Goal: Task Accomplishment & Management: Manage account settings

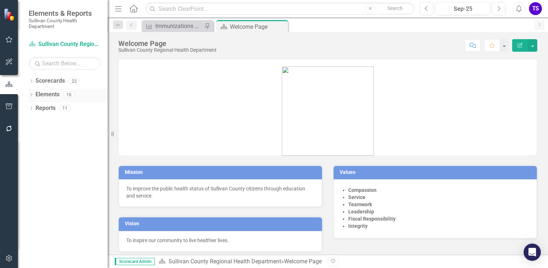
click at [33, 93] on div "Dropdown" at bounding box center [31, 96] width 5 height 6
click at [35, 135] on icon "Dropdown" at bounding box center [34, 136] width 5 height 4
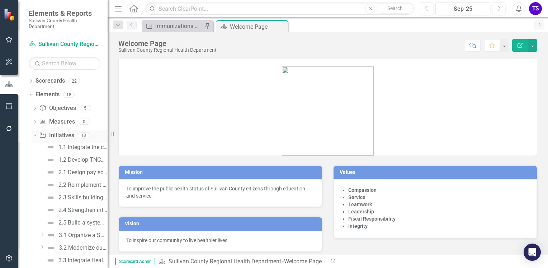
click at [35, 135] on icon "Dropdown" at bounding box center [34, 134] width 4 height 5
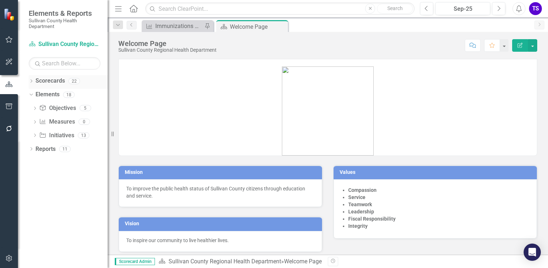
click at [32, 85] on div "Dropdown" at bounding box center [31, 82] width 5 height 6
click at [34, 95] on icon "Dropdown" at bounding box center [34, 94] width 5 height 4
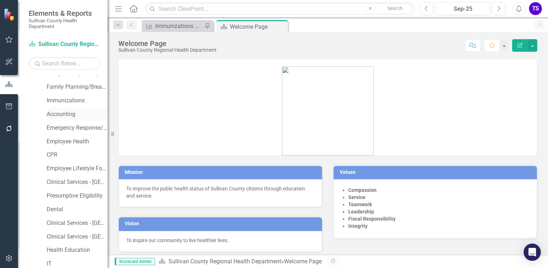
scroll to position [92, 0]
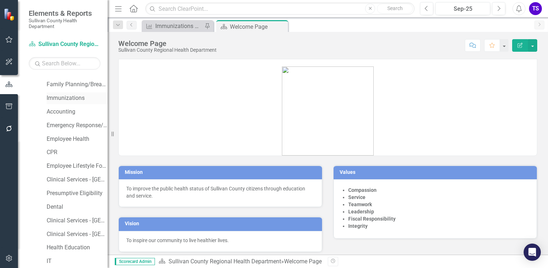
click at [64, 99] on link "Immunizations" at bounding box center [77, 98] width 61 height 8
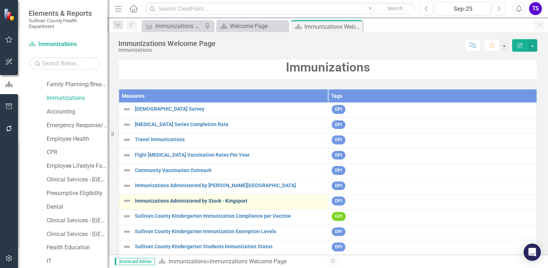
click at [192, 200] on link "Immunizations Administered by Stock - Kingsport" at bounding box center [229, 200] width 189 height 5
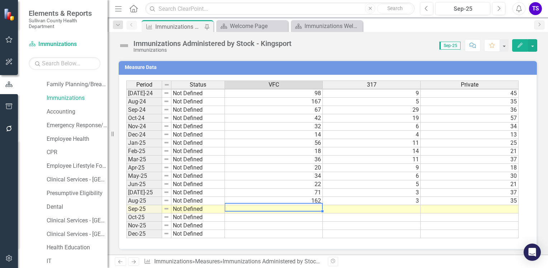
click at [299, 207] on td at bounding box center [274, 209] width 98 height 8
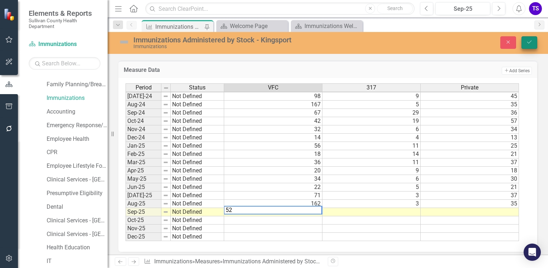
type textarea "52"
click at [523, 42] on button "Save" at bounding box center [530, 42] width 16 height 13
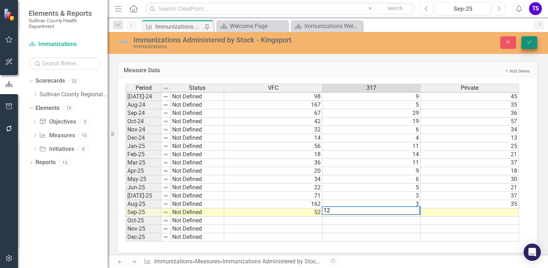
type textarea "12"
click at [528, 42] on icon "Save" at bounding box center [529, 41] width 6 height 5
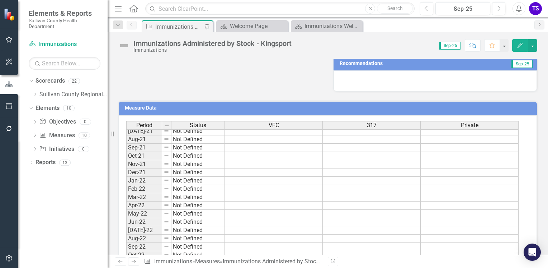
scroll to position [155, 0]
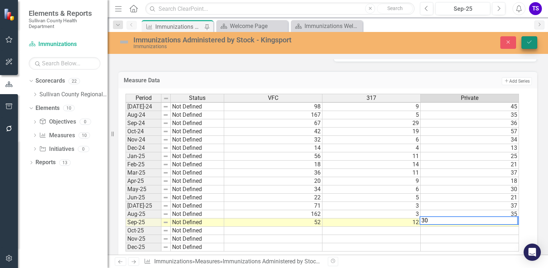
type textarea "30"
click at [532, 41] on icon "Save" at bounding box center [529, 41] width 6 height 5
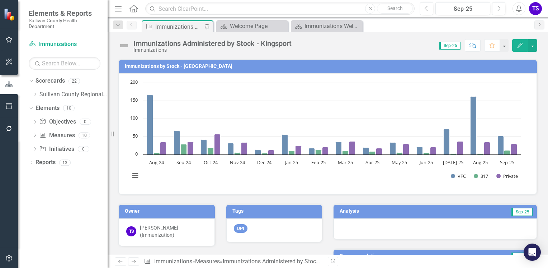
click at [32, 138] on div "Dropdown Objective Objectives 0 Dropdown Measure Measures 10 24 Month Old Surve…" at bounding box center [68, 136] width 79 height 41
click at [33, 132] on div "Dropdown Measure Measures 10" at bounding box center [69, 137] width 75 height 14
click at [37, 135] on icon "Dropdown" at bounding box center [34, 136] width 5 height 4
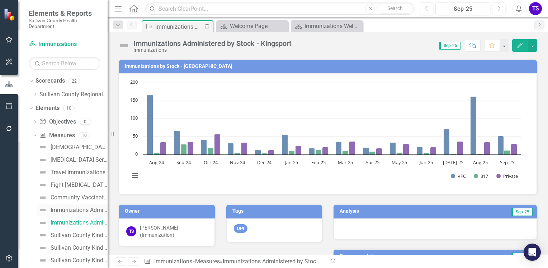
click at [72, 205] on link "Immunizations Administered by [PERSON_NAME][GEOGRAPHIC_DATA]" at bounding box center [72, 209] width 71 height 11
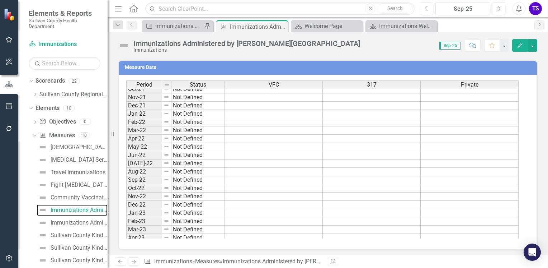
scroll to position [303, 0]
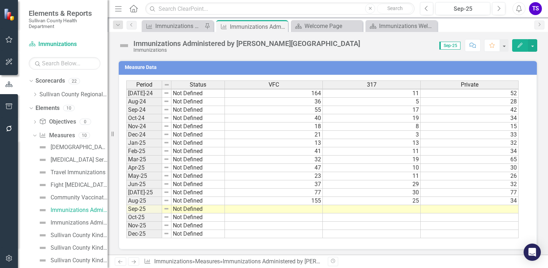
click at [306, 205] on td at bounding box center [274, 209] width 98 height 8
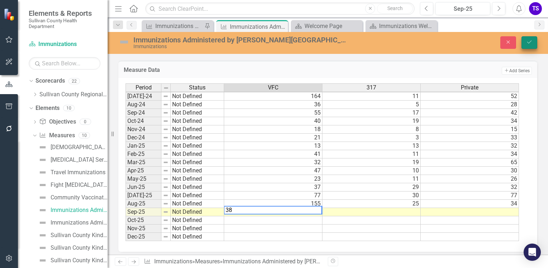
type textarea "38"
click at [531, 44] on icon "Save" at bounding box center [529, 41] width 6 height 5
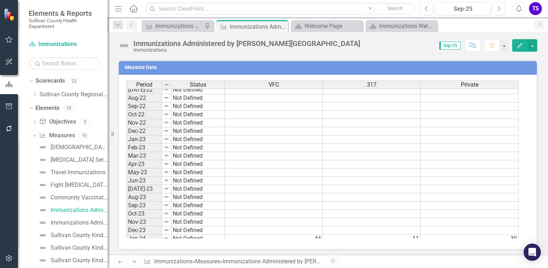
scroll to position [268, 0]
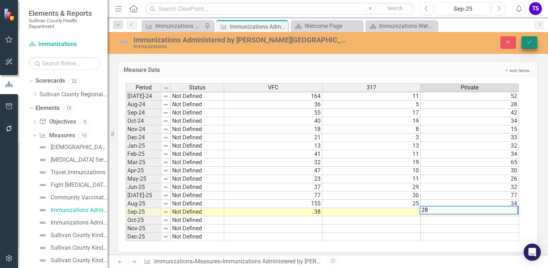
type textarea "28"
click at [533, 46] on button "Save" at bounding box center [530, 42] width 16 height 13
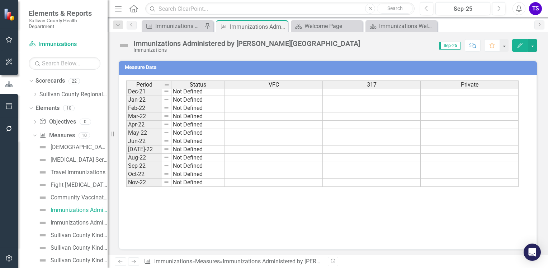
scroll to position [266, 0]
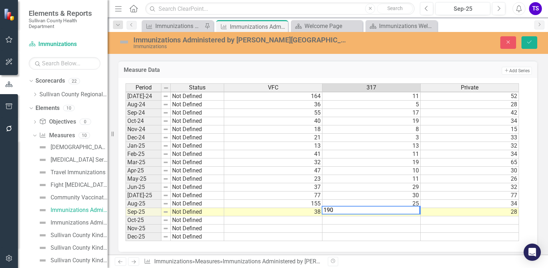
type textarea "190"
click at [487, 109] on td "42" at bounding box center [470, 113] width 98 height 8
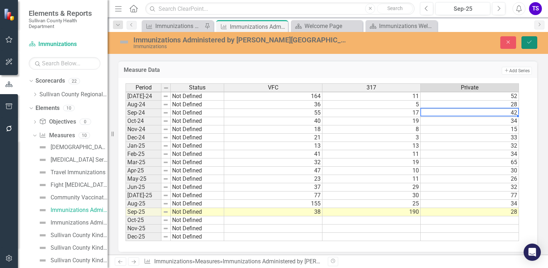
click at [529, 46] on button "Save" at bounding box center [530, 42] width 16 height 13
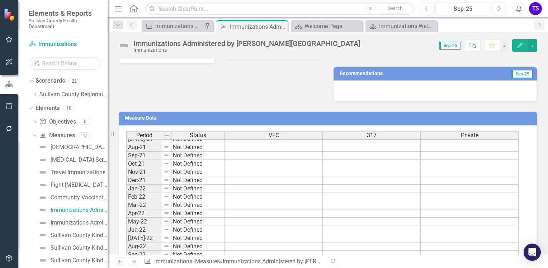
scroll to position [179, 0]
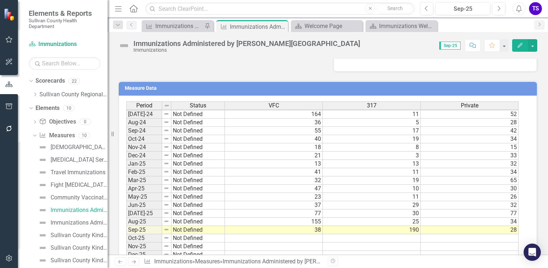
click at [352, 187] on tbody "Oct-22 Not Defined Nov-22 Not Defined Dec-22 Not Defined Jan-23 Not Defined Feb…" at bounding box center [322, 97] width 393 height 322
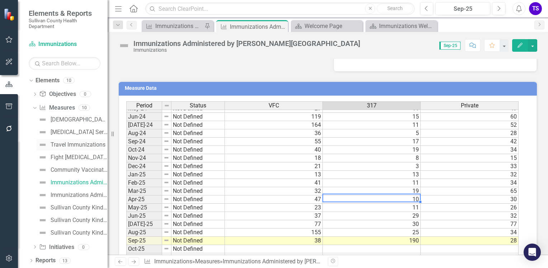
click at [74, 142] on div "Travel Immunizations" at bounding box center [78, 144] width 55 height 6
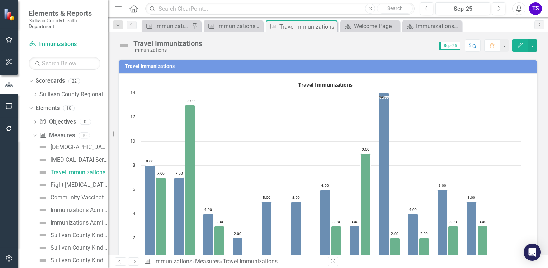
scroll to position [446, 0]
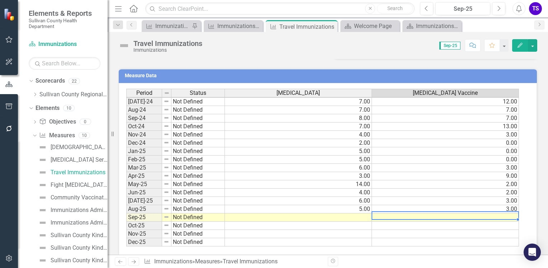
click at [406, 212] on tbody "Jun-23 Not Defined [DATE]-23 Not Defined Aug-23 Not Defined Sep-23 Not Defined …" at bounding box center [322, 118] width 393 height 256
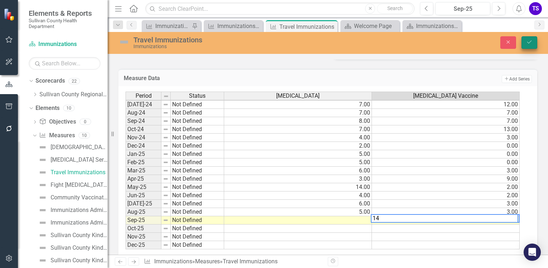
type textarea "14"
click at [529, 39] on icon "Save" at bounding box center [529, 41] width 6 height 5
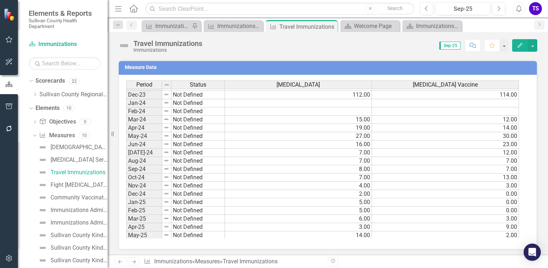
scroll to position [0, 0]
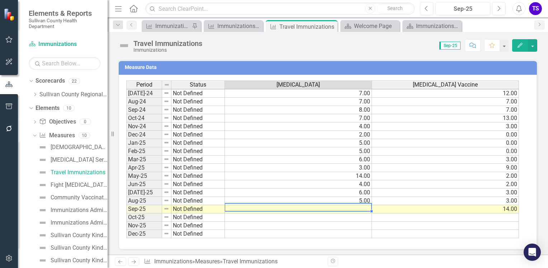
type textarea "9"
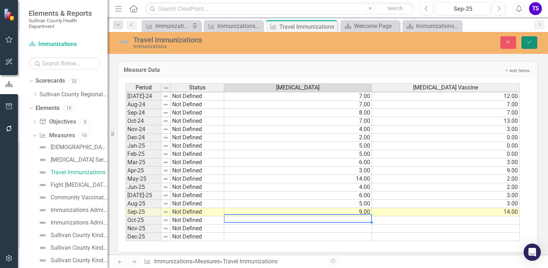
click at [525, 48] on button "Save" at bounding box center [530, 42] width 16 height 13
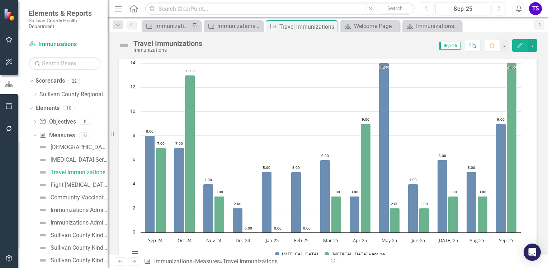
scroll to position [30, 0]
